Goal: Task Accomplishment & Management: Complete application form

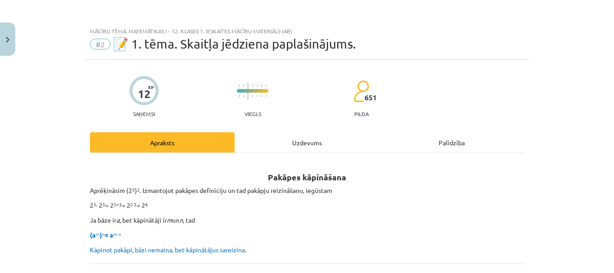
scroll to position [698, 0]
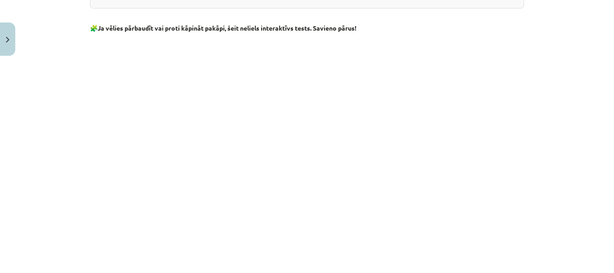
click at [27, 159] on div "Mācību tēma: Matemātikas i - 12. klases 1. ieskaites mācību materiāls (ab) #2 📝…" at bounding box center [307, 136] width 614 height 273
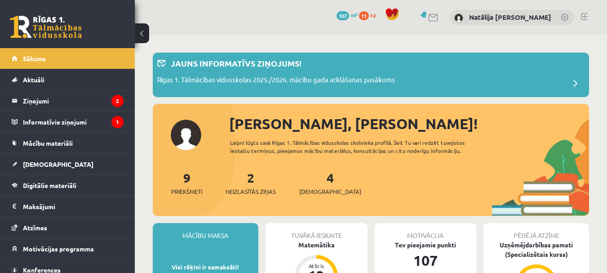
click at [253, 177] on link "2 Neizlasītās ziņas" at bounding box center [251, 182] width 50 height 27
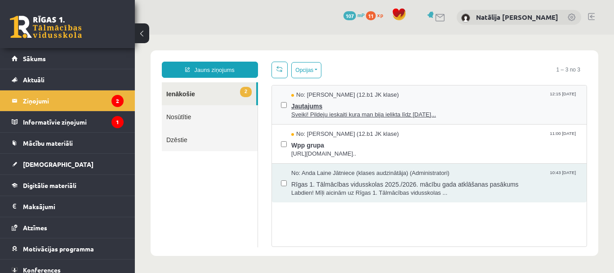
click at [370, 113] on span "Sveiki! Pildeju ieskaiti kura man bija ielikta līdz 15.09.25..." at bounding box center [434, 115] width 286 height 9
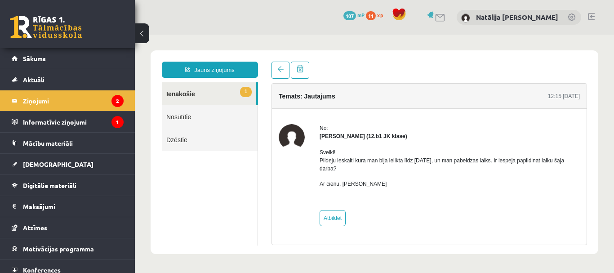
click at [223, 96] on link "1 Ienākošie" at bounding box center [209, 93] width 94 height 23
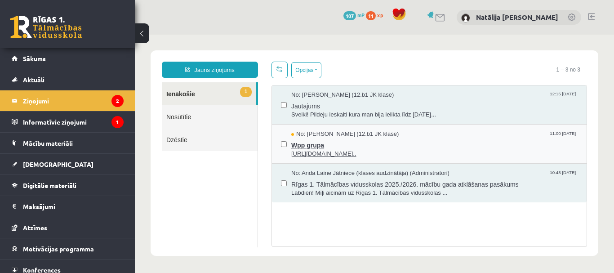
click at [323, 147] on span "Wpp grupa" at bounding box center [434, 143] width 286 height 11
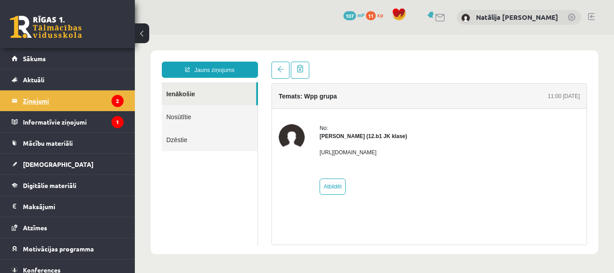
click at [93, 103] on legend "Ziņojumi 2" at bounding box center [73, 100] width 101 height 21
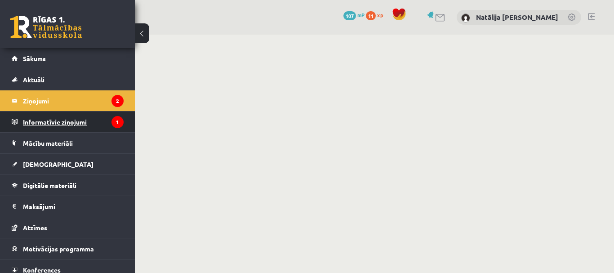
click at [87, 120] on legend "Informatīvie ziņojumi 1" at bounding box center [73, 121] width 101 height 21
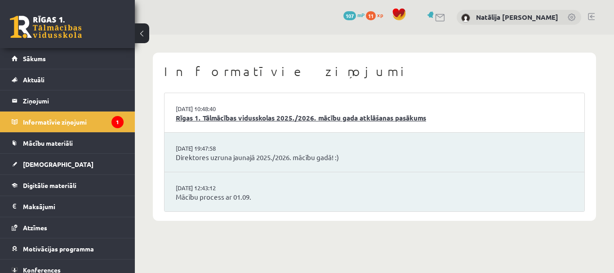
click at [212, 120] on link "Rīgas 1. Tālmācības vidusskolas 2025./2026. mācību gada atklāšanas pasākums" at bounding box center [374, 118] width 397 height 10
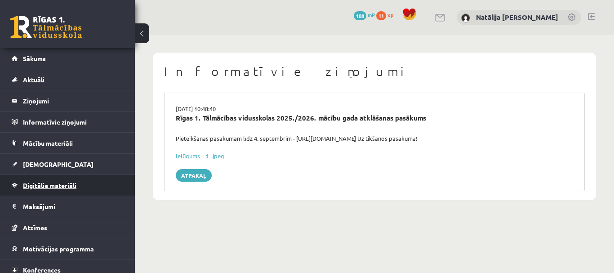
click at [49, 181] on link "Digitālie materiāli" at bounding box center [68, 185] width 112 height 21
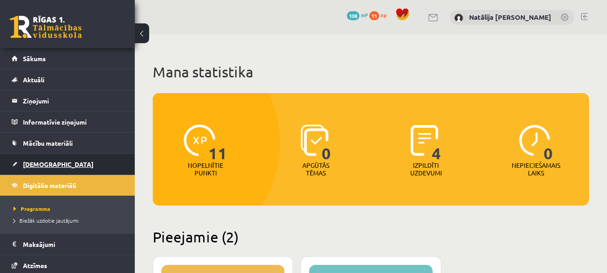
click at [41, 169] on link "[DEMOGRAPHIC_DATA]" at bounding box center [68, 164] width 112 height 21
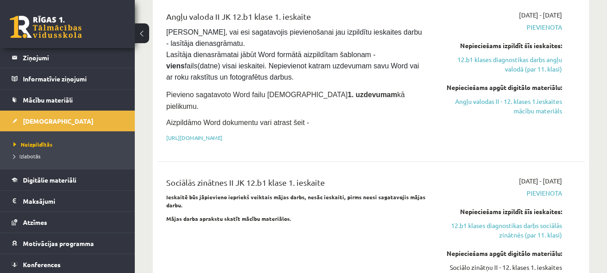
scroll to position [764, 0]
click at [56, 177] on span "Digitālie materiāli" at bounding box center [49, 180] width 53 height 8
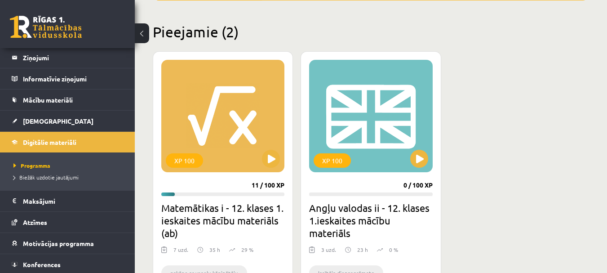
scroll to position [215, 0]
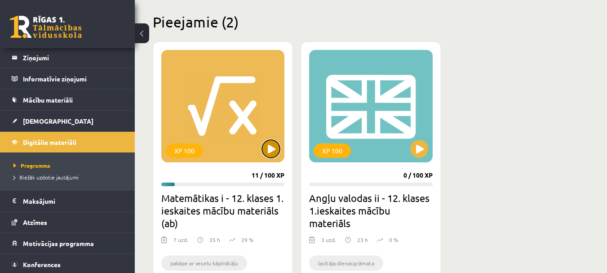
click at [267, 147] on button at bounding box center [271, 149] width 18 height 18
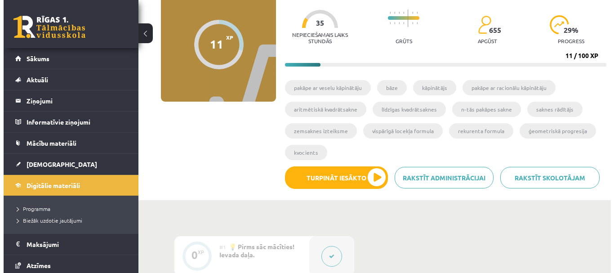
scroll to position [83, 0]
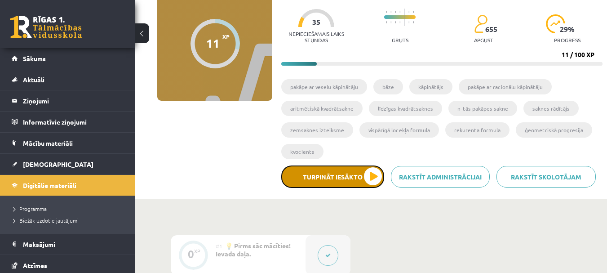
click at [324, 177] on button "Turpināt iesākto" at bounding box center [332, 176] width 103 height 22
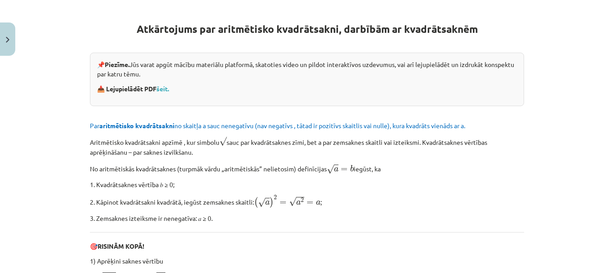
scroll to position [0, 0]
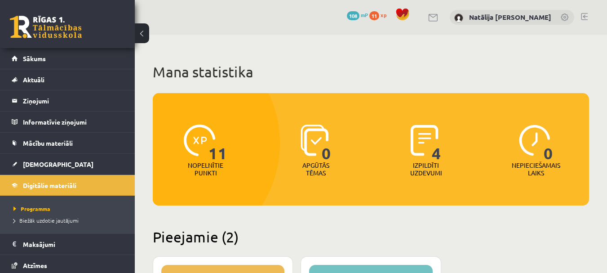
scroll to position [215, 0]
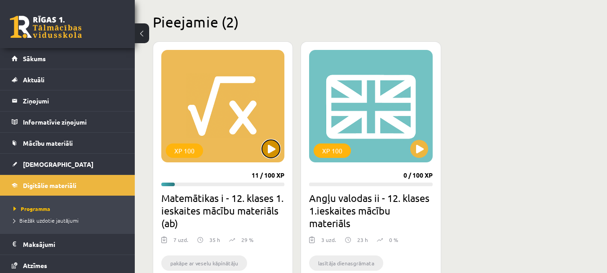
click at [265, 150] on button at bounding box center [271, 149] width 18 height 18
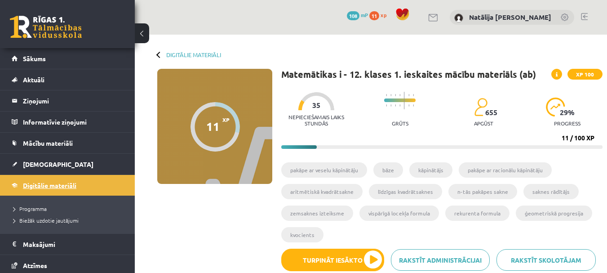
click at [40, 184] on span "Digitālie materiāli" at bounding box center [49, 185] width 53 height 8
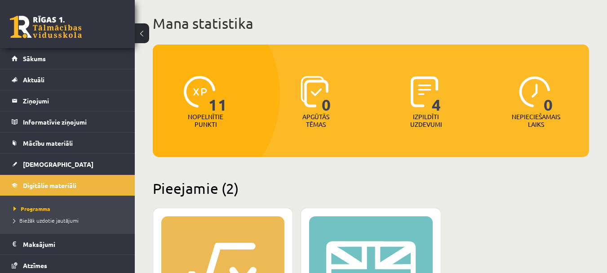
scroll to position [127, 0]
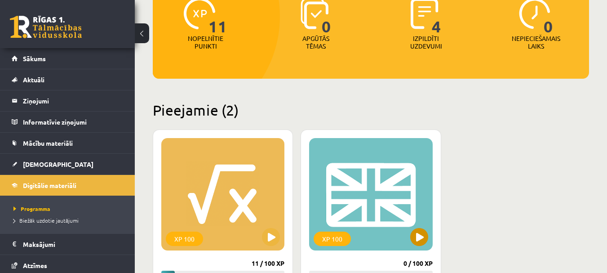
click at [410, 241] on div "XP 100" at bounding box center [370, 194] width 123 height 112
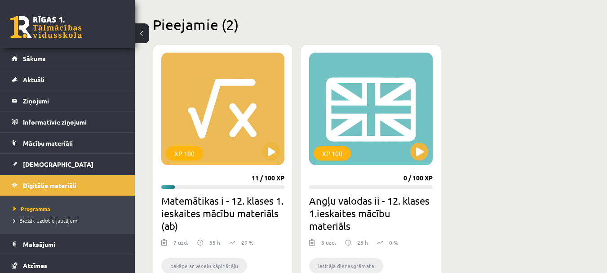
scroll to position [211, 0]
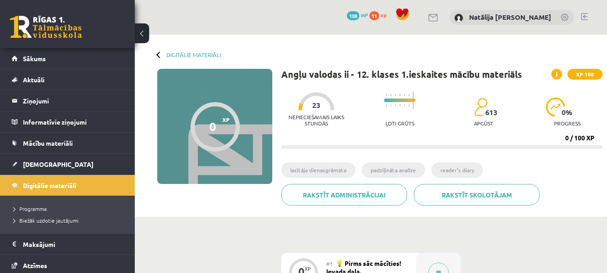
click at [416, 157] on div "Angļu valodas ii - 12. klases 1.ieskaites mācību materiāls XP 100 Nepieciešamai…" at bounding box center [441, 140] width 321 height 143
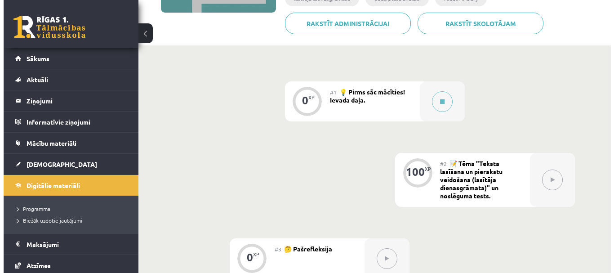
scroll to position [172, 0]
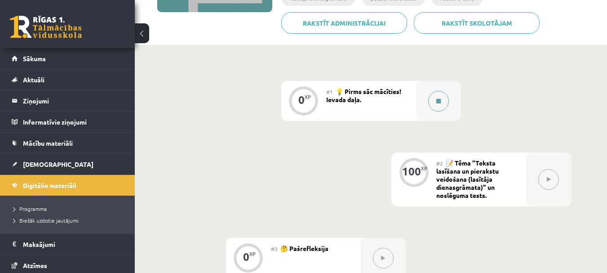
click at [419, 103] on div at bounding box center [438, 101] width 45 height 40
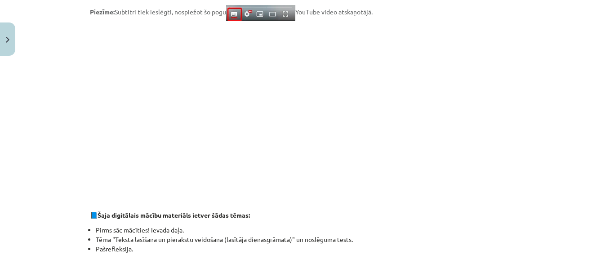
scroll to position [674, 0]
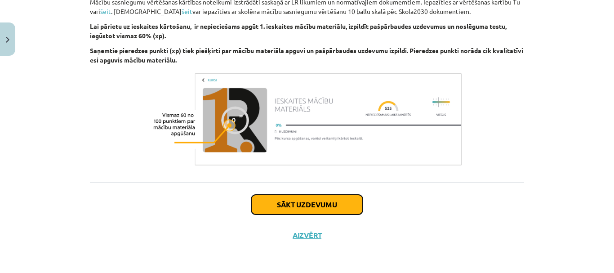
click at [330, 209] on button "Sākt uzdevumu" at bounding box center [306, 205] width 111 height 20
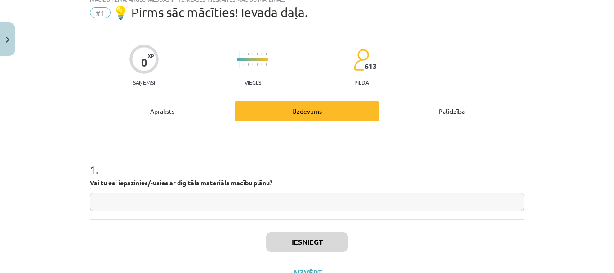
scroll to position [22, 0]
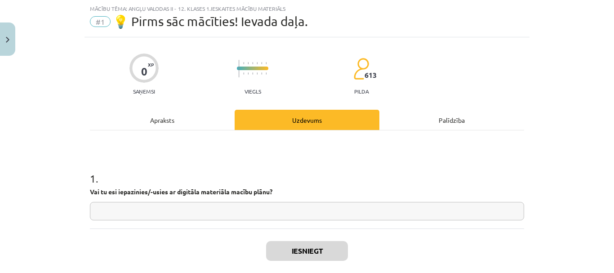
click at [299, 218] on input "text" at bounding box center [307, 211] width 434 height 18
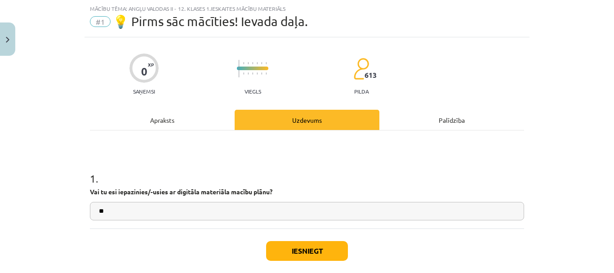
type input "**"
click at [315, 251] on button "Iesniegt" at bounding box center [307, 251] width 82 height 20
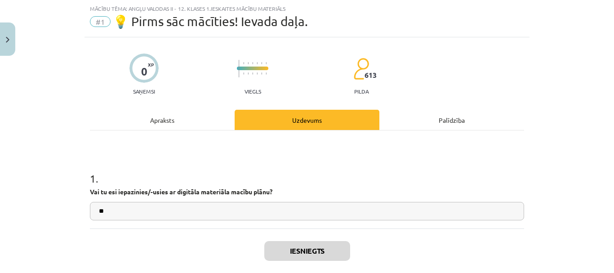
scroll to position [97, 0]
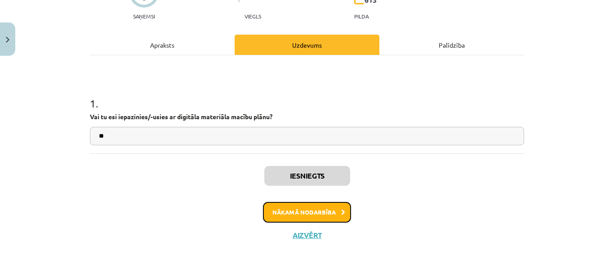
click at [333, 208] on button "Nākamā nodarbība" at bounding box center [307, 212] width 88 height 21
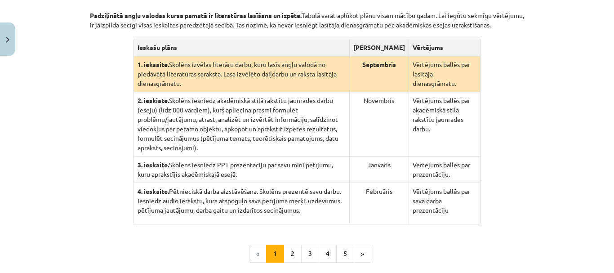
scroll to position [206, 0]
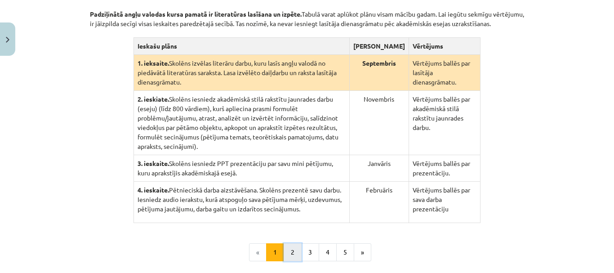
click at [289, 245] on button "2" at bounding box center [293, 252] width 18 height 18
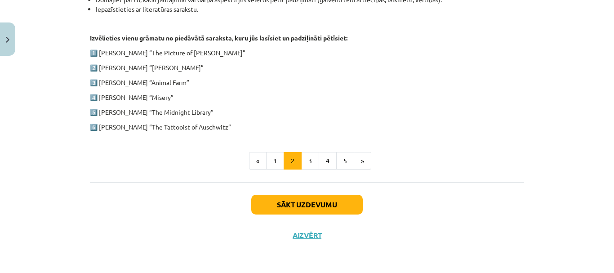
scroll to position [479, 0]
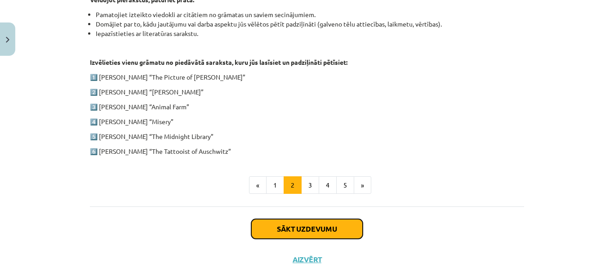
click at [307, 227] on button "Sākt uzdevumu" at bounding box center [306, 229] width 111 height 20
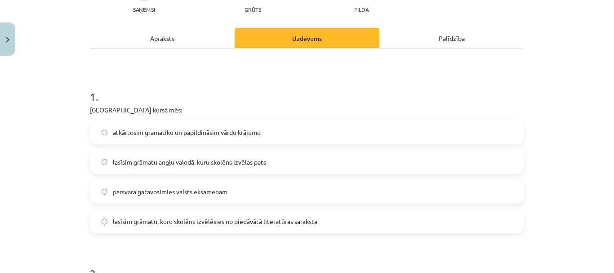
scroll to position [120, 0]
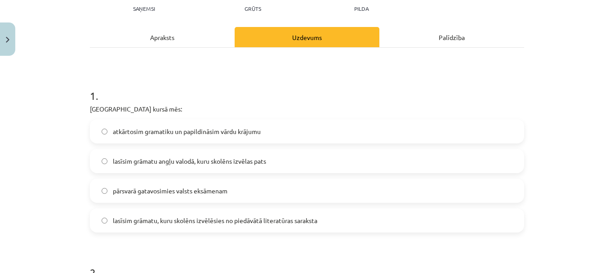
click at [293, 226] on label "lasīsim grāmatu, kuru skolēns izvēlēsies no piedāvātā literatūras saraksta" at bounding box center [307, 220] width 432 height 22
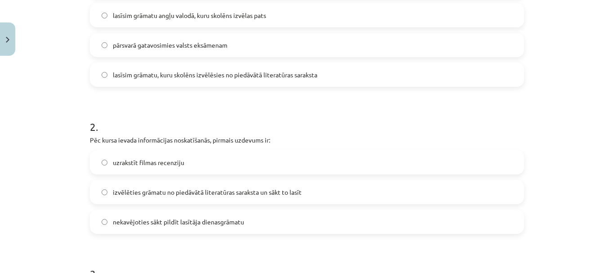
scroll to position [266, 0]
click at [283, 199] on label "izvēlēties grāmatu no piedāvātā literatūras saraksta un sākt to lasīt" at bounding box center [307, 191] width 432 height 22
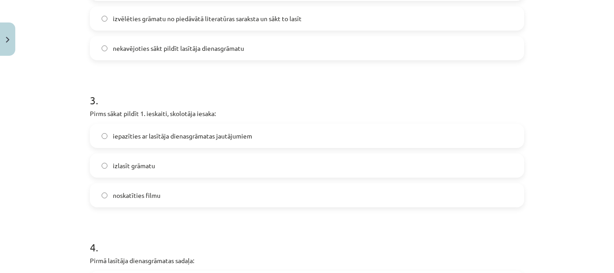
scroll to position [442, 0]
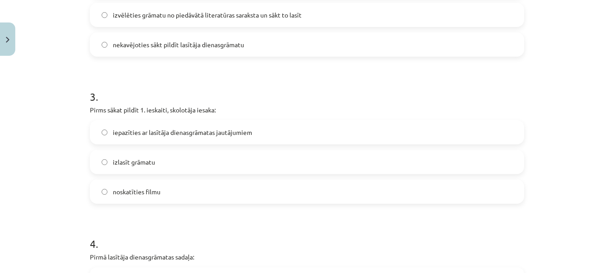
click at [244, 130] on span "iepazīties ar lasītāja dienasgrāmatas jautājumiem" at bounding box center [182, 132] width 139 height 9
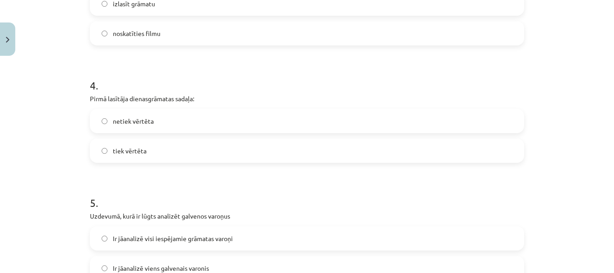
scroll to position [601, 0]
click at [203, 122] on label "netiek vērtēta" at bounding box center [307, 120] width 432 height 22
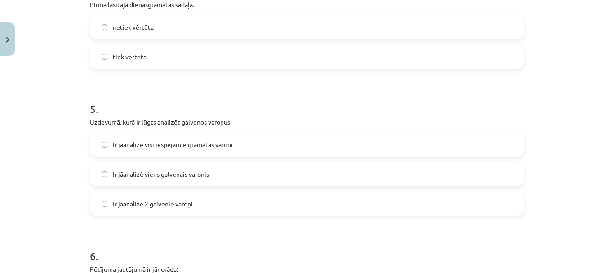
scroll to position [710, 0]
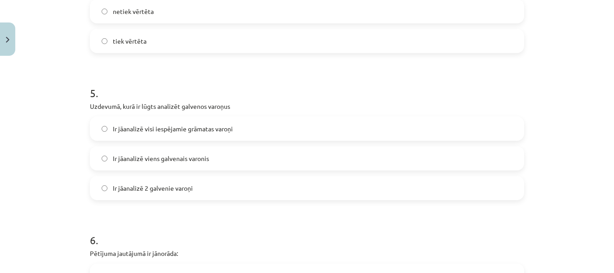
click at [226, 191] on label "Ir jāanalizē 2 galvenie varoņi" at bounding box center [307, 188] width 432 height 22
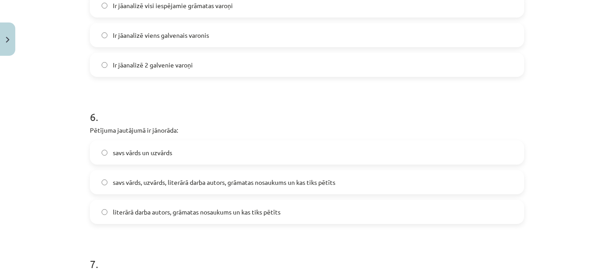
scroll to position [834, 0]
click at [252, 221] on label "literārā darba autors, grāmatas nosaukums un kas tiks pētīts" at bounding box center [307, 210] width 432 height 22
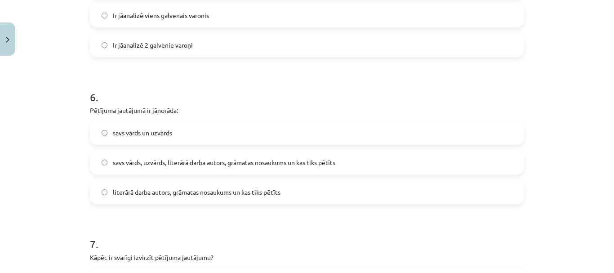
scroll to position [853, 0]
click at [238, 171] on label "savs vārds, uzvārds, literārā darba autors, grāmatas nosaukums un kas tiks pētī…" at bounding box center [307, 162] width 432 height 22
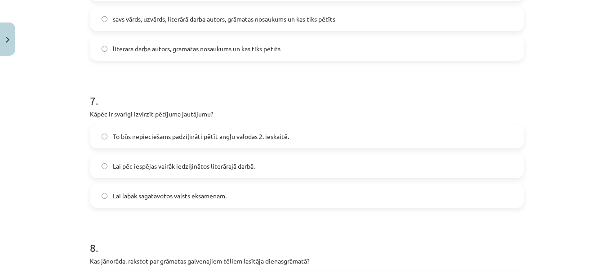
scroll to position [997, 0]
click at [222, 201] on label "Lai labāk sagatavotos valsts eksāmenam." at bounding box center [307, 194] width 432 height 22
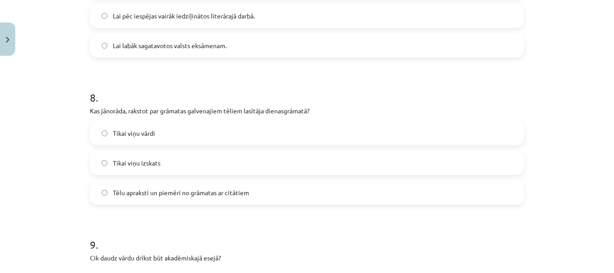
scroll to position [1151, 0]
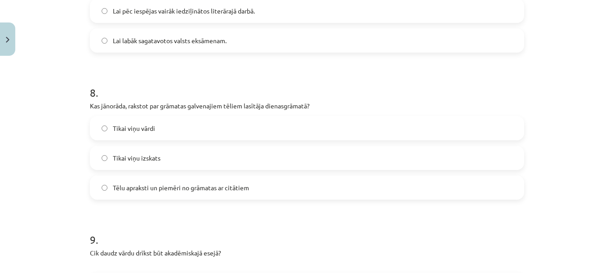
click at [211, 185] on span "Tēlu apraksti un piemēri no grāmatas ar citātiem" at bounding box center [181, 187] width 136 height 9
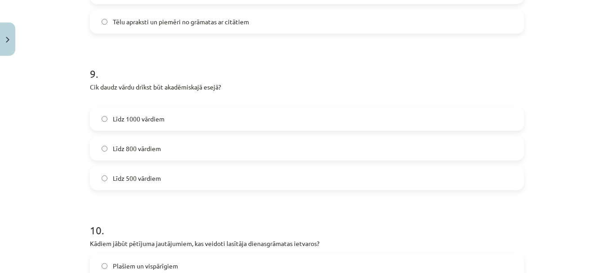
scroll to position [1319, 0]
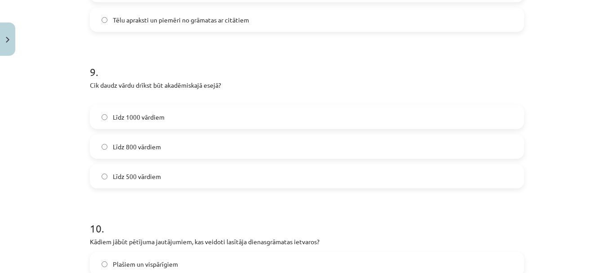
click at [215, 149] on label "Līdz 800 vārdiem" at bounding box center [307, 146] width 432 height 22
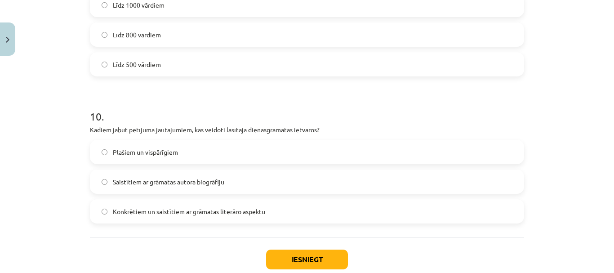
scroll to position [1460, 0]
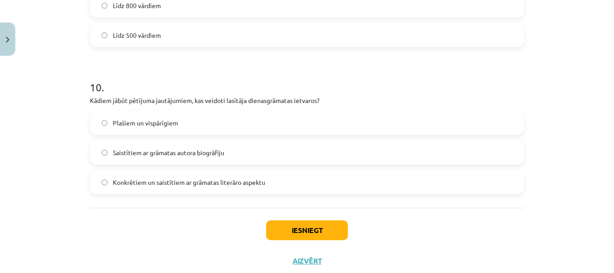
click at [238, 188] on label "Konkrētiem un saistītiem ar grāmatas literāro aspektu" at bounding box center [307, 182] width 432 height 22
click at [297, 232] on button "Iesniegt" at bounding box center [307, 230] width 82 height 20
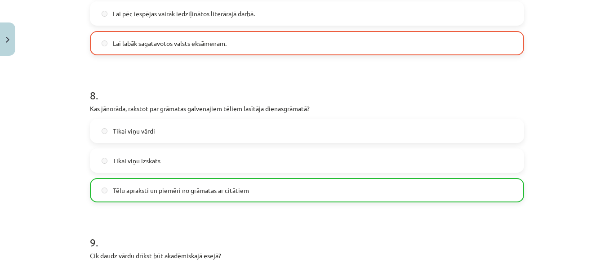
scroll to position [1514, 0]
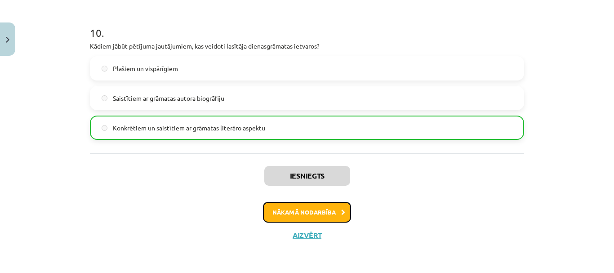
click at [333, 207] on button "Nākamā nodarbība" at bounding box center [307, 212] width 88 height 21
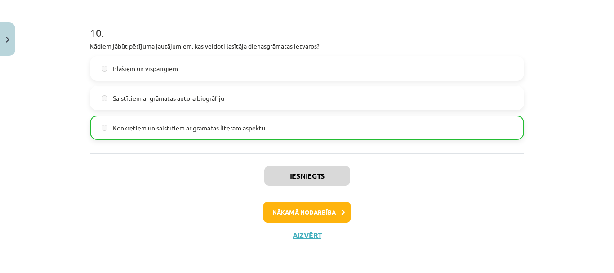
scroll to position [2, 0]
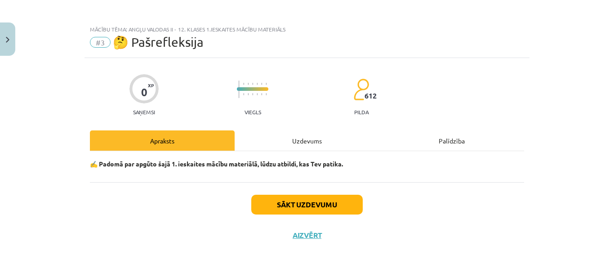
click at [301, 143] on div "Uzdevums" at bounding box center [307, 140] width 145 height 20
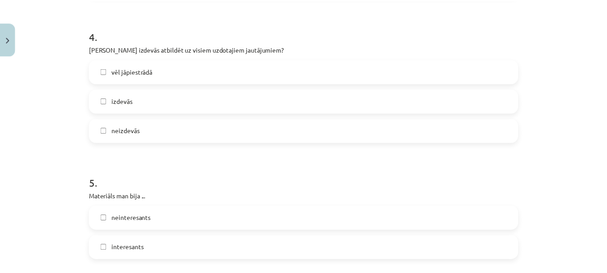
scroll to position [849, 0]
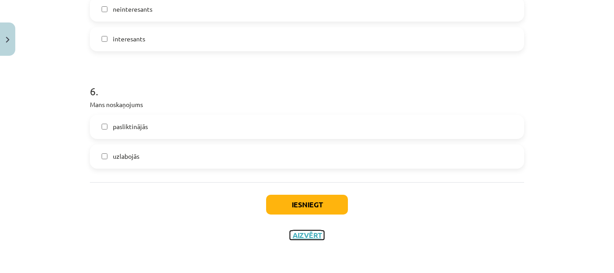
click at [306, 231] on button "Aizvērt" at bounding box center [307, 234] width 34 height 9
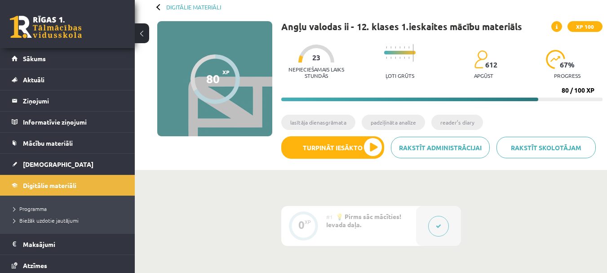
scroll to position [0, 0]
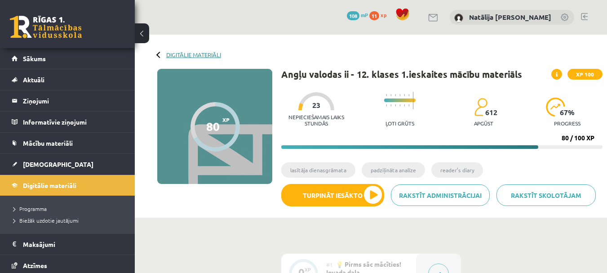
click at [167, 54] on link "Digitālie materiāli" at bounding box center [193, 54] width 55 height 7
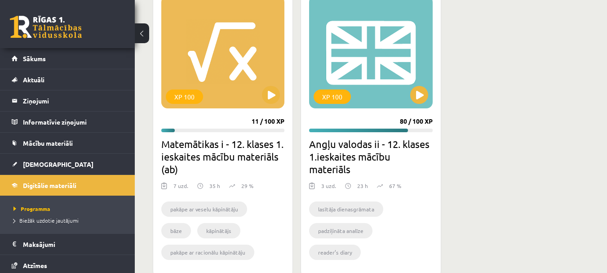
scroll to position [284, 0]
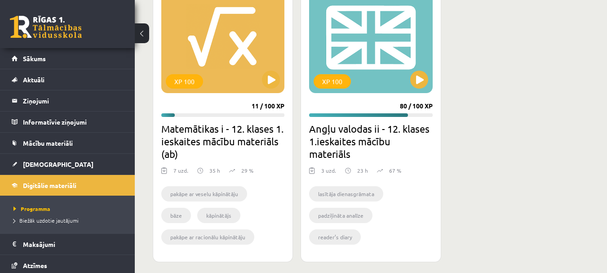
click at [350, 199] on li "lasītāja dienasgrāmata" at bounding box center [346, 193] width 74 height 15
click at [351, 138] on h2 "Angļu valodas ii - 12. klases 1.ieskaites mācību materiāls" at bounding box center [370, 141] width 123 height 38
click at [356, 52] on div "XP 100" at bounding box center [370, 37] width 123 height 112
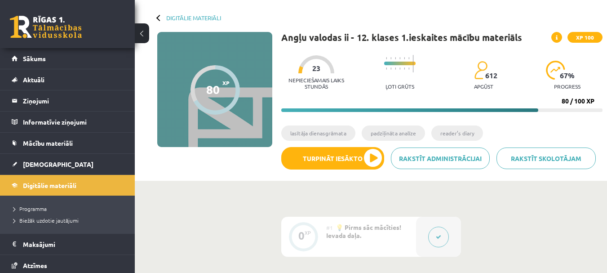
scroll to position [36, 0]
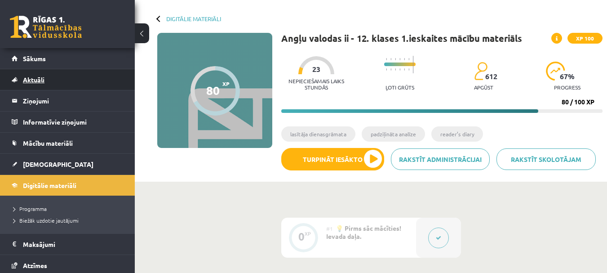
click at [40, 82] on span "Aktuāli" at bounding box center [34, 79] width 22 height 8
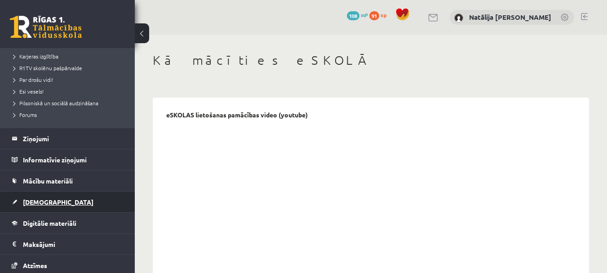
scroll to position [230, 0]
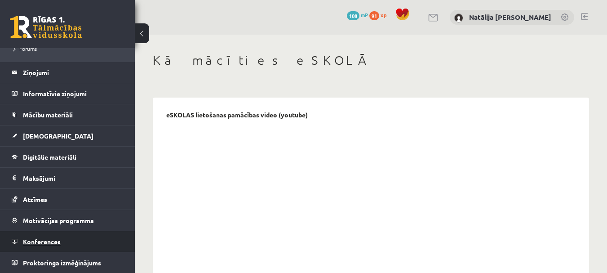
click at [46, 239] on span "Konferences" at bounding box center [42, 241] width 38 height 8
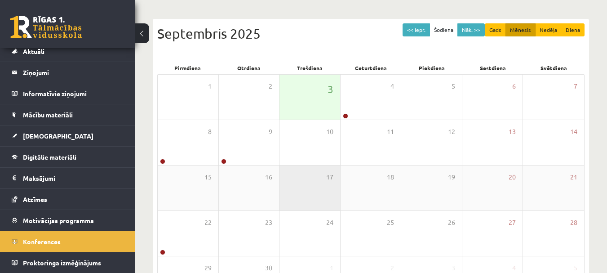
scroll to position [83, 0]
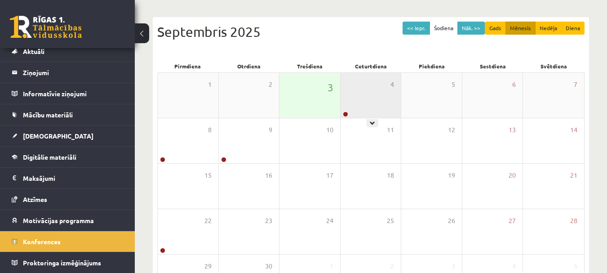
click at [364, 103] on div "4" at bounding box center [371, 95] width 61 height 45
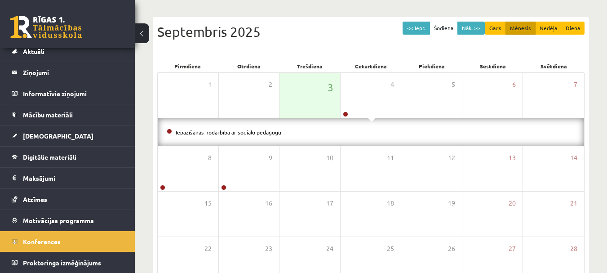
click at [257, 135] on li "Iepazīšanās nodarbība ar sociālo pedagogu" at bounding box center [371, 132] width 408 height 10
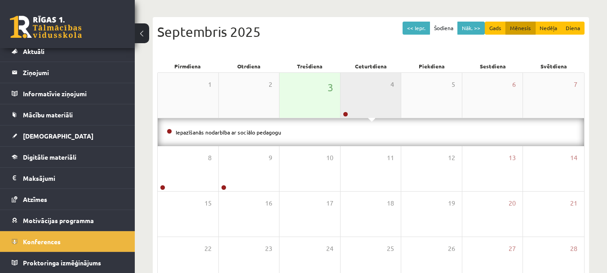
click at [349, 88] on div "4" at bounding box center [371, 95] width 61 height 45
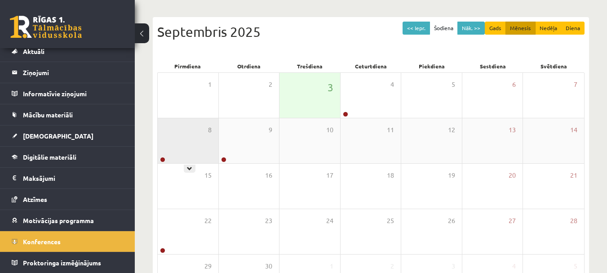
click at [195, 127] on div "8" at bounding box center [188, 140] width 61 height 45
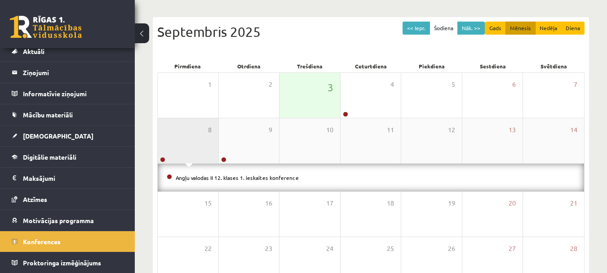
click at [195, 127] on div "8" at bounding box center [188, 140] width 61 height 45
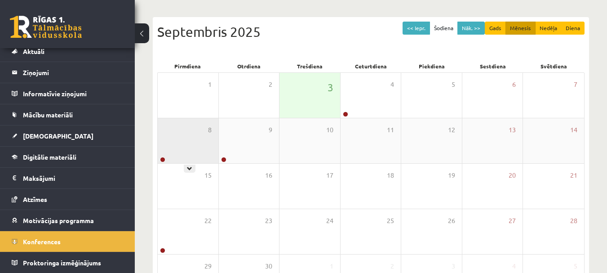
click at [186, 135] on div "8" at bounding box center [188, 140] width 61 height 45
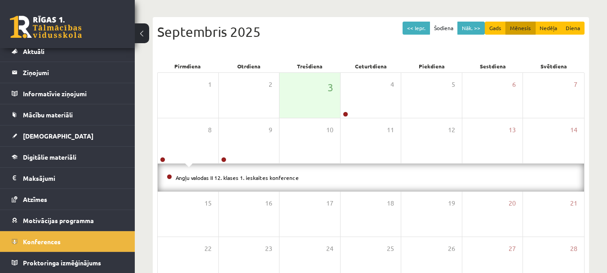
click at [231, 173] on li "Angļu valodas II 12. klases 1. ieskaites konference" at bounding box center [371, 178] width 408 height 10
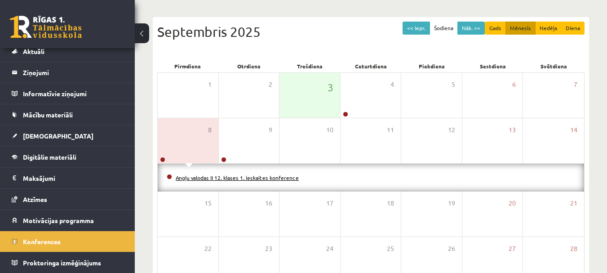
click at [197, 174] on link "Angļu valodas II 12. klases 1. ieskaites konference" at bounding box center [237, 177] width 123 height 7
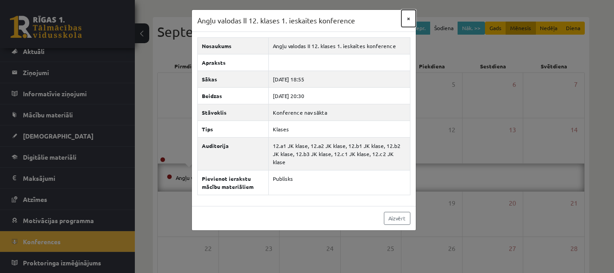
click at [410, 16] on button "×" at bounding box center [408, 18] width 14 height 17
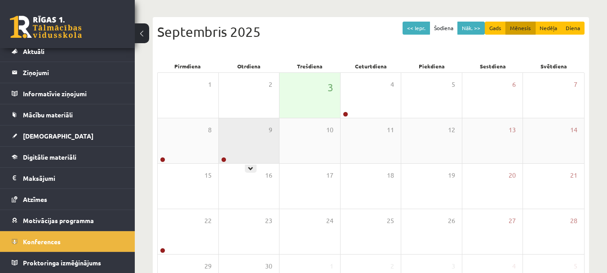
click at [259, 139] on div "9" at bounding box center [249, 140] width 61 height 45
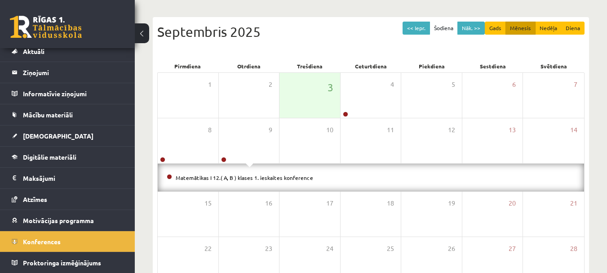
click at [284, 180] on li "Matemātikas I 12.( A, B ) klases 1. ieskaites konference" at bounding box center [371, 178] width 408 height 10
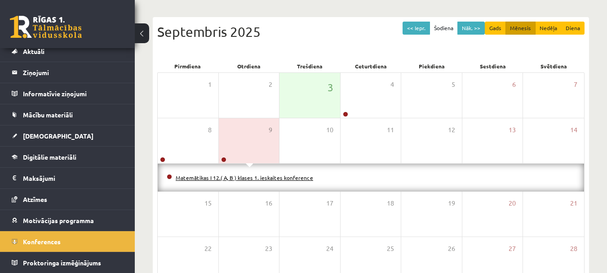
click at [284, 178] on link "Matemātikas I 12.( A, B ) klases 1. ieskaites konference" at bounding box center [244, 177] width 137 height 7
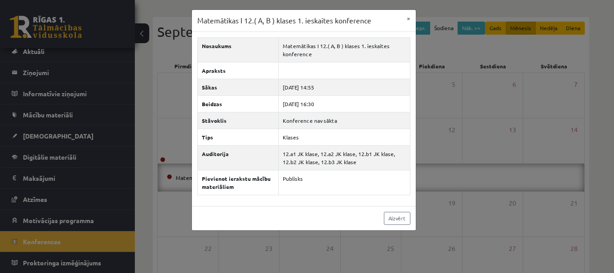
click at [400, 20] on div "Matemātikas I 12.( A, B ) klases 1. ieskaites konference ×" at bounding box center [304, 21] width 224 height 22
click at [410, 19] on button "×" at bounding box center [408, 18] width 14 height 17
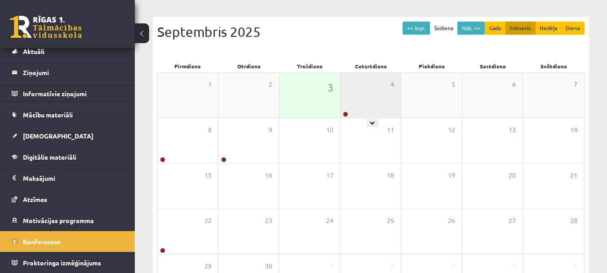
click at [363, 87] on div "4" at bounding box center [371, 95] width 61 height 45
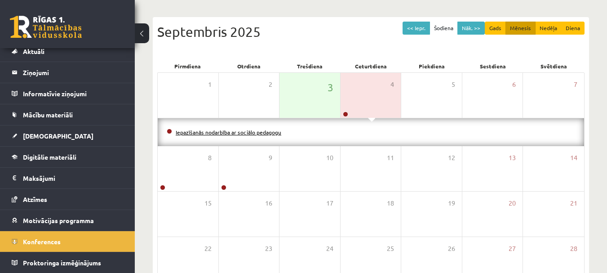
click at [276, 134] on link "Iepazīšanās nodarbība ar sociālo pedagogu" at bounding box center [229, 132] width 106 height 7
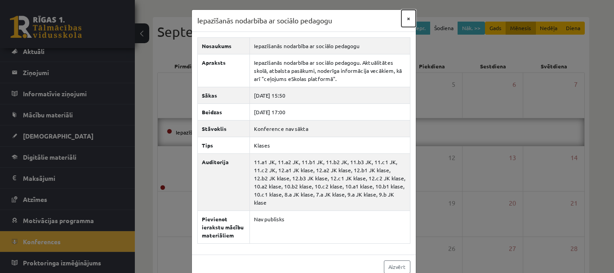
click at [404, 18] on button "×" at bounding box center [408, 18] width 14 height 17
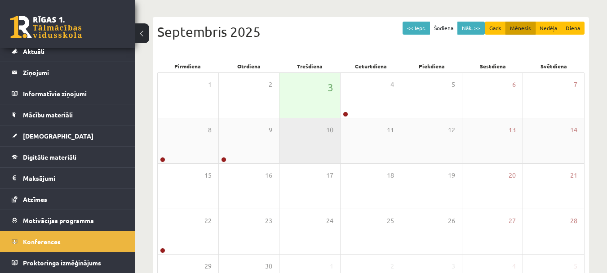
scroll to position [157, 0]
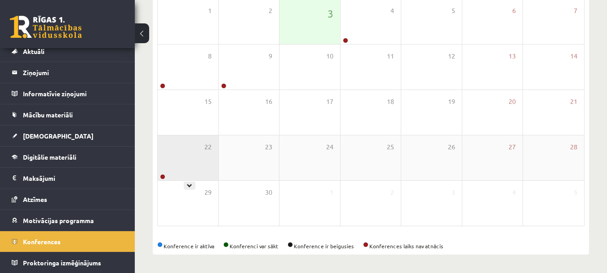
click at [166, 160] on div "22" at bounding box center [188, 157] width 61 height 45
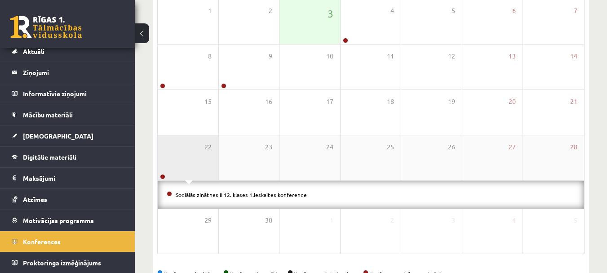
click at [200, 176] on div "22" at bounding box center [188, 157] width 61 height 45
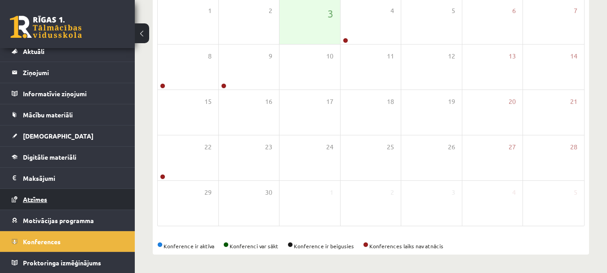
click at [62, 200] on link "Atzīmes" at bounding box center [68, 199] width 112 height 21
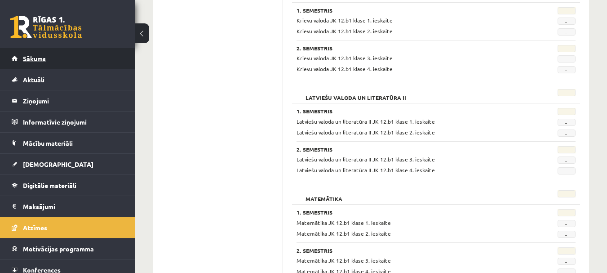
click at [40, 62] on link "Sākums" at bounding box center [68, 58] width 112 height 21
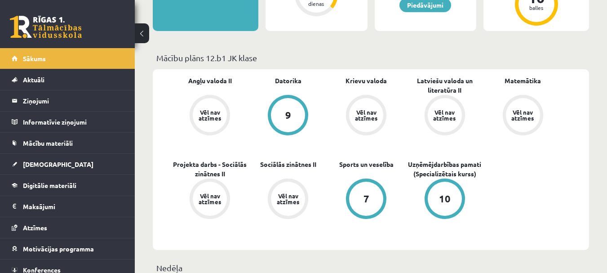
scroll to position [240, 0]
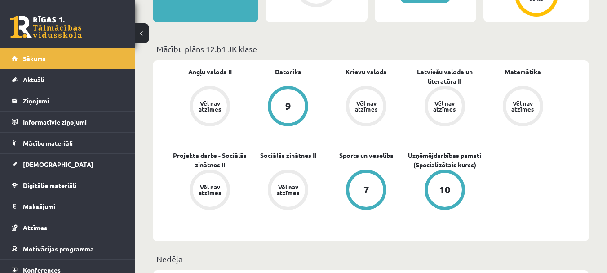
click at [210, 96] on div "Vēl nav atzīmes" at bounding box center [210, 106] width 34 height 34
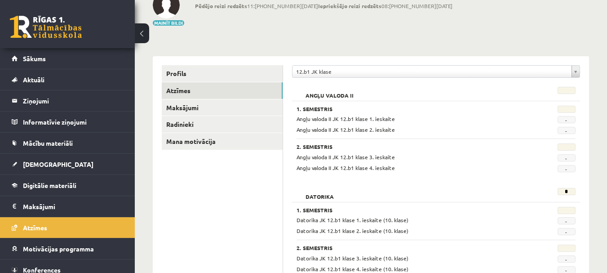
scroll to position [63, 0]
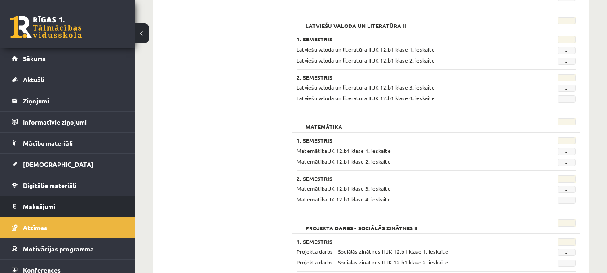
click at [49, 210] on legend "Maksājumi 0" at bounding box center [73, 206] width 101 height 21
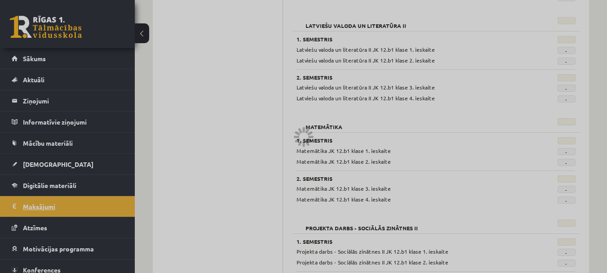
scroll to position [33, 0]
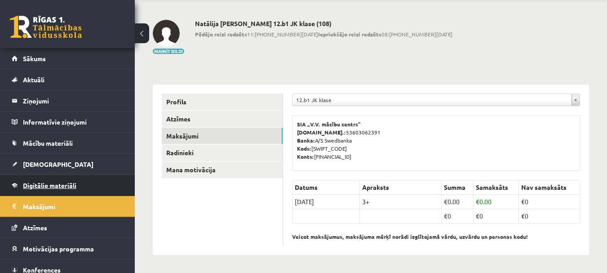
click at [62, 188] on span "Digitālie materiāli" at bounding box center [49, 185] width 53 height 8
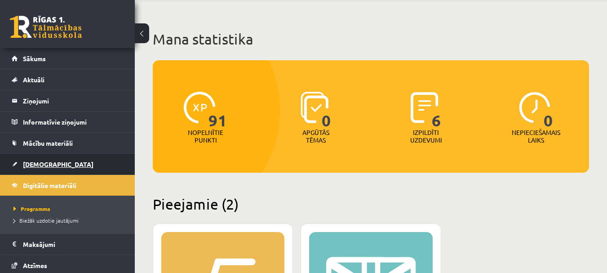
click at [45, 167] on span "[DEMOGRAPHIC_DATA]" at bounding box center [58, 164] width 71 height 8
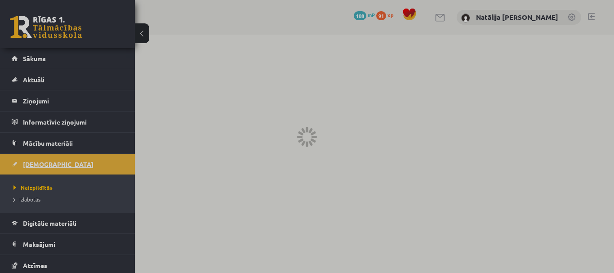
click at [45, 166] on div at bounding box center [307, 136] width 614 height 273
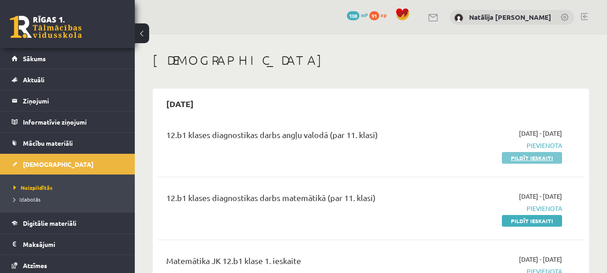
click at [521, 158] on link "Pildīt ieskaiti" at bounding box center [532, 158] width 60 height 12
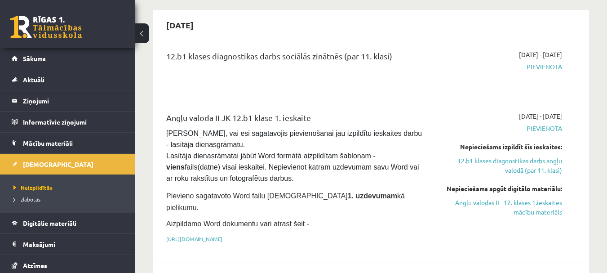
scroll to position [672, 0]
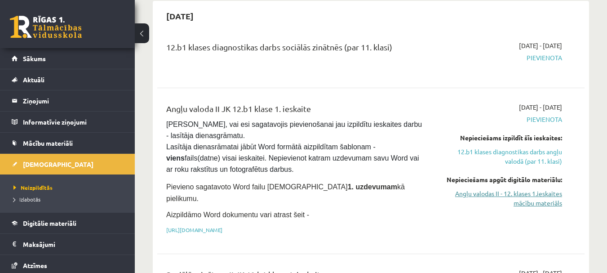
click at [524, 189] on link "Angļu valodas II - 12. klases 1.ieskaites mācību materiāls" at bounding box center [500, 198] width 123 height 19
click at [222, 226] on link "https://drive.google.com/drive/folders/1IHE_ip15KOAbO2Se1NDGwZ2e__vlzPUf?usp=sh…" at bounding box center [194, 229] width 56 height 7
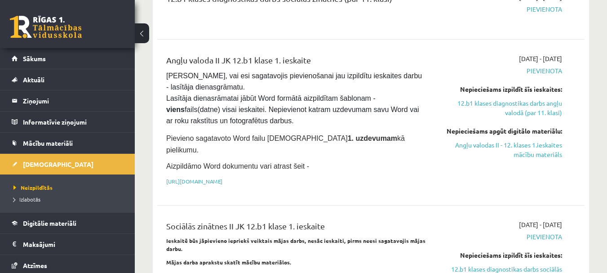
scroll to position [721, 0]
click at [500, 140] on link "Angļu valodas II - 12. klases 1.ieskaites mācību materiāls" at bounding box center [500, 149] width 123 height 19
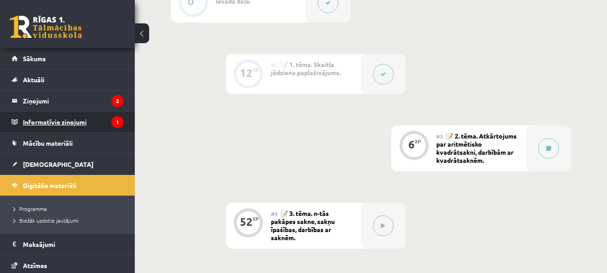
scroll to position [336, 0]
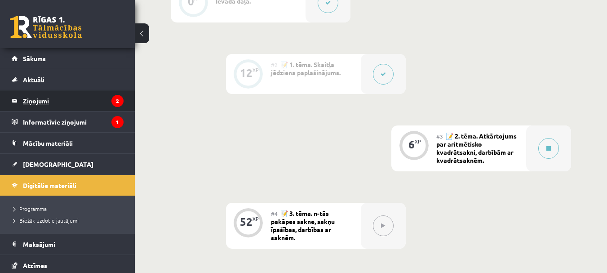
click at [53, 101] on legend "Ziņojumi 2" at bounding box center [73, 100] width 101 height 21
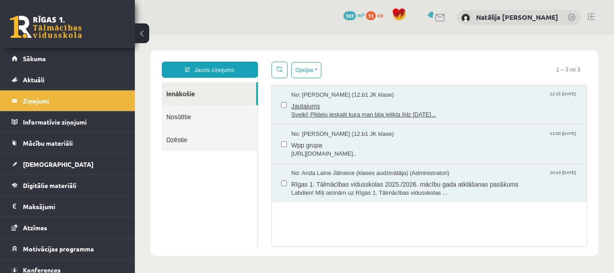
click at [327, 116] on span "Sveiki! Pildeju ieskaiti kura man bija ielikta līdz 15.09.25..." at bounding box center [434, 115] width 286 height 9
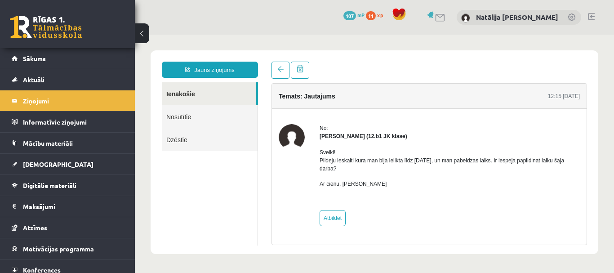
click at [275, 61] on div "Jauns ziņojums Ienākošie Nosūtītie Dzēstie ********* ********* ******* Temats: …" at bounding box center [375, 152] width 448 height 204
click at [279, 71] on span at bounding box center [280, 69] width 6 height 6
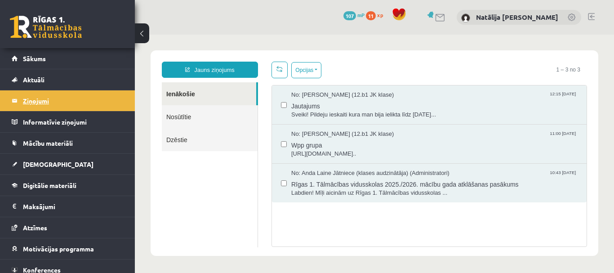
click at [80, 98] on legend "Ziņojumi 2" at bounding box center [73, 100] width 101 height 21
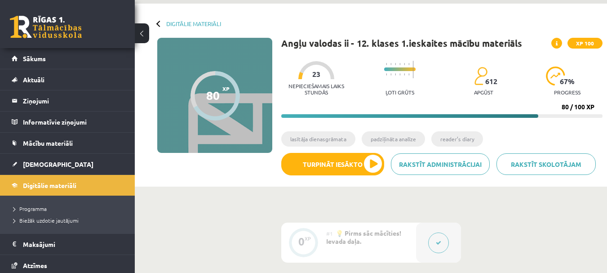
scroll to position [32, 0]
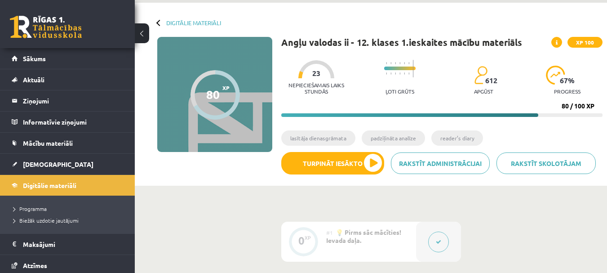
click at [284, 106] on div "Nepieciešamais laiks stundās 23 Ļoti grūts 612 apgūst 67 % progress 80 / 100 XP" at bounding box center [441, 86] width 321 height 62
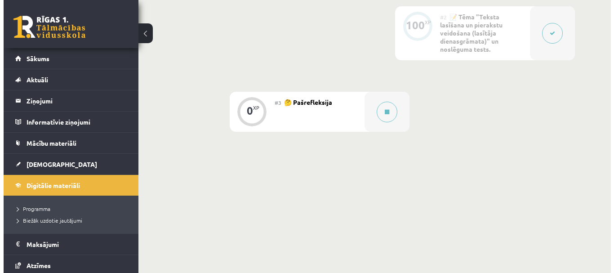
scroll to position [319, 0]
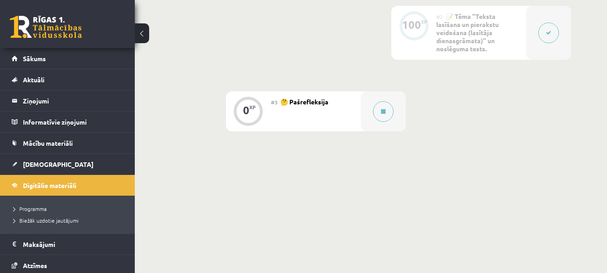
click at [328, 106] on div "#3 🤔 Pašrefleksija" at bounding box center [316, 111] width 90 height 40
click at [371, 113] on div at bounding box center [383, 111] width 45 height 40
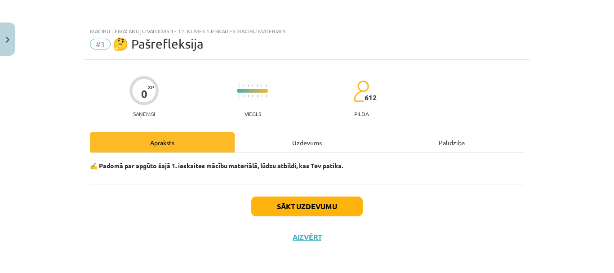
scroll to position [2, 0]
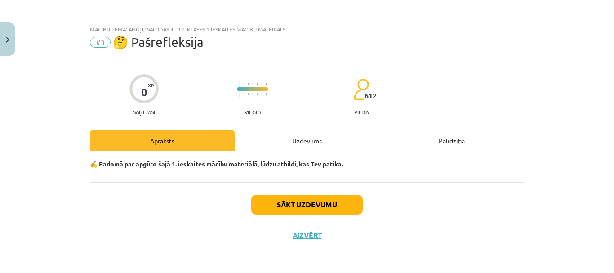
click at [306, 145] on div "Uzdevums" at bounding box center [307, 140] width 145 height 20
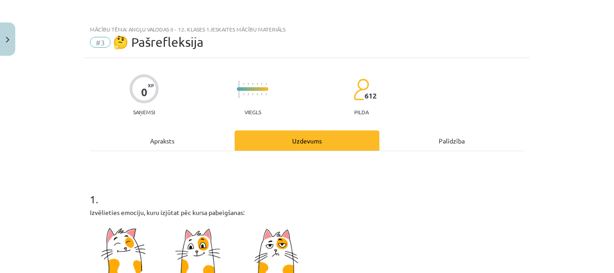
click at [306, 145] on div "Uzdevums" at bounding box center [307, 140] width 145 height 20
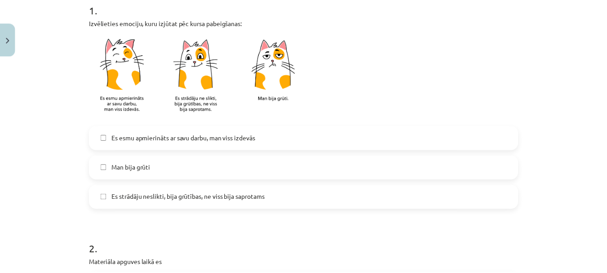
scroll to position [0, 0]
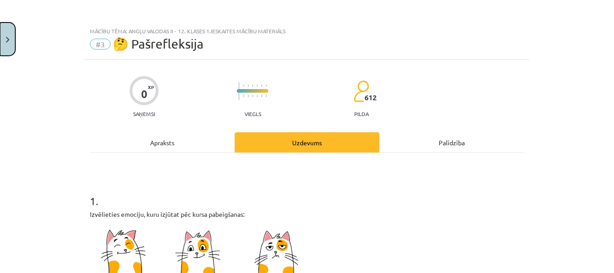
click at [3, 40] on button "Close" at bounding box center [7, 38] width 15 height 33
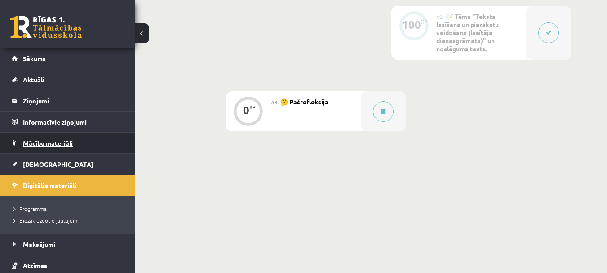
click at [61, 137] on link "Mācību materiāli" at bounding box center [68, 143] width 112 height 21
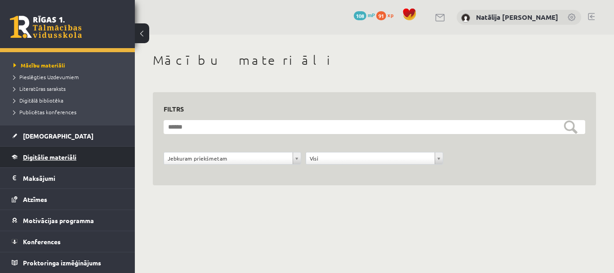
click at [58, 156] on span "Digitālie materiāli" at bounding box center [49, 157] width 53 height 8
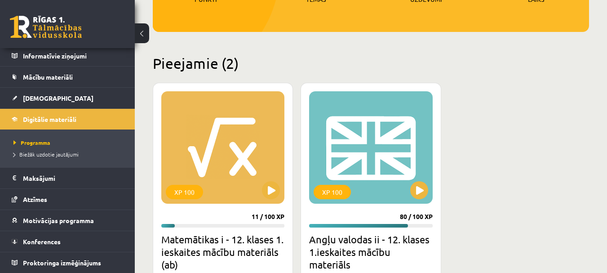
scroll to position [195, 0]
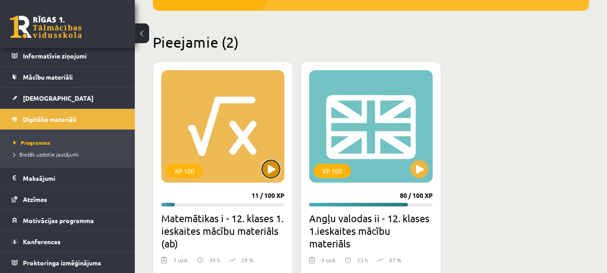
click at [274, 171] on button at bounding box center [271, 169] width 18 height 18
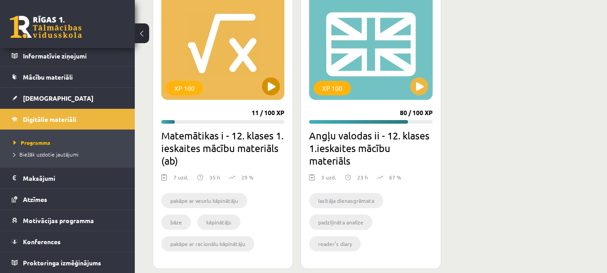
scroll to position [278, 0]
